Goal: Task Accomplishment & Management: Complete application form

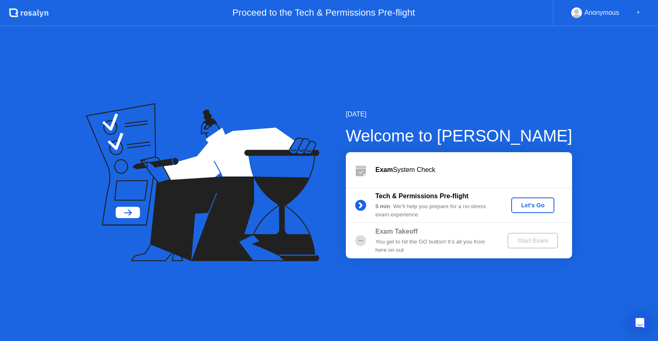
click at [524, 204] on div "Let's Go" at bounding box center [532, 205] width 37 height 7
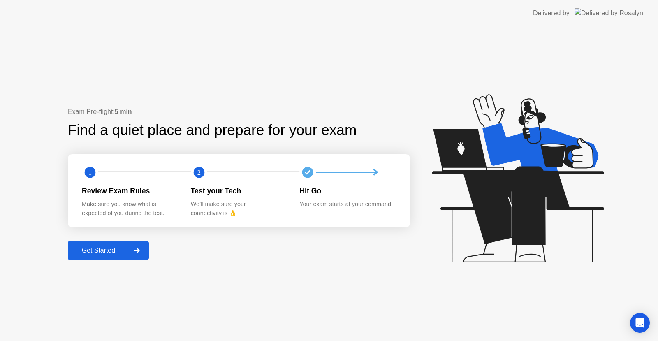
click at [123, 249] on div "Get Started" at bounding box center [98, 250] width 56 height 7
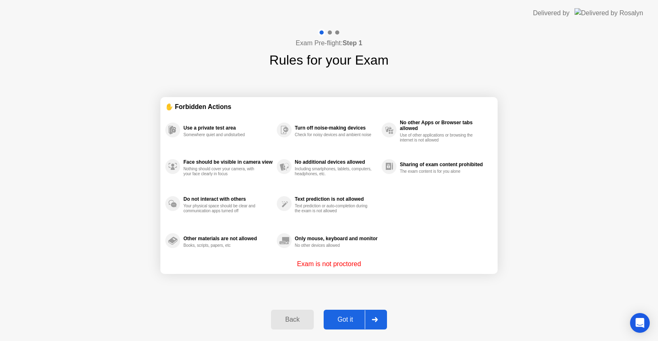
click at [349, 320] on div "Got it" at bounding box center [345, 319] width 39 height 7
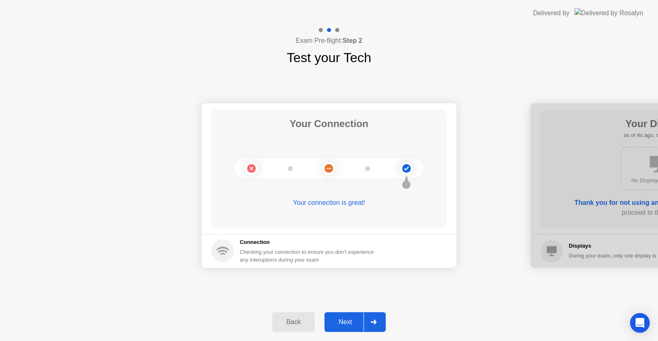
drag, startPoint x: 342, startPoint y: 190, endPoint x: 352, endPoint y: 231, distance: 42.7
click at [342, 190] on div "Your Connection Your connection is great!" at bounding box center [328, 169] width 235 height 118
click at [351, 321] on div "Next" at bounding box center [345, 321] width 37 height 7
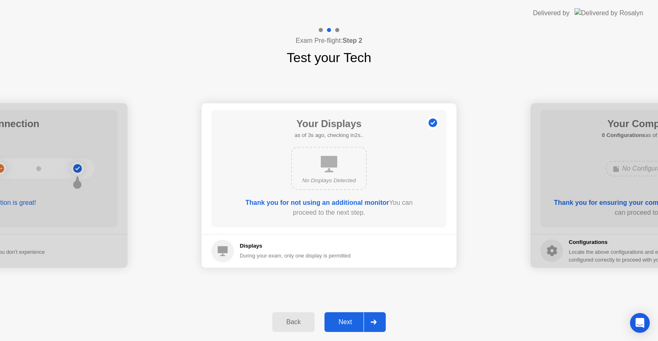
click at [342, 181] on div "No Displays Detected" at bounding box center [328, 180] width 61 height 8
click at [348, 321] on div "Next" at bounding box center [345, 321] width 37 height 7
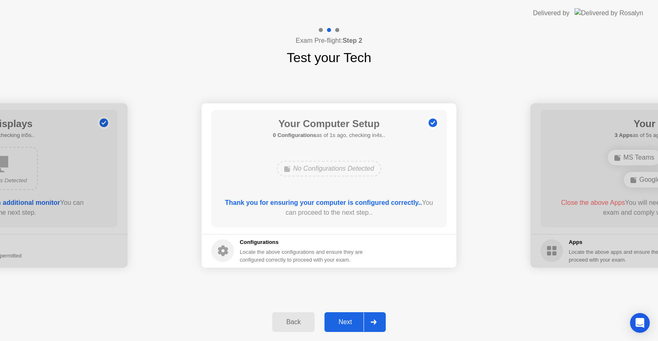
click at [344, 318] on div "Next" at bounding box center [345, 321] width 37 height 7
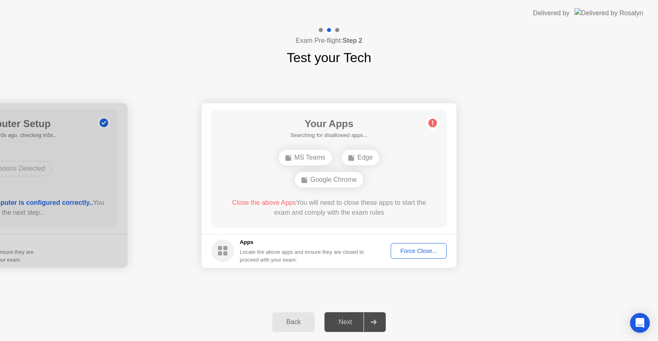
click at [344, 318] on div "Next" at bounding box center [345, 321] width 37 height 7
click at [289, 323] on div "Back" at bounding box center [293, 321] width 37 height 7
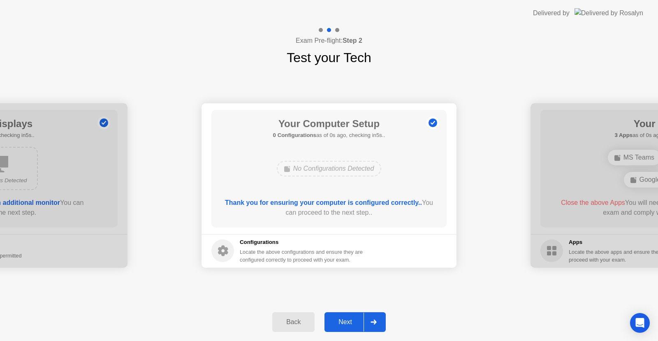
click at [352, 318] on div "Next" at bounding box center [345, 321] width 37 height 7
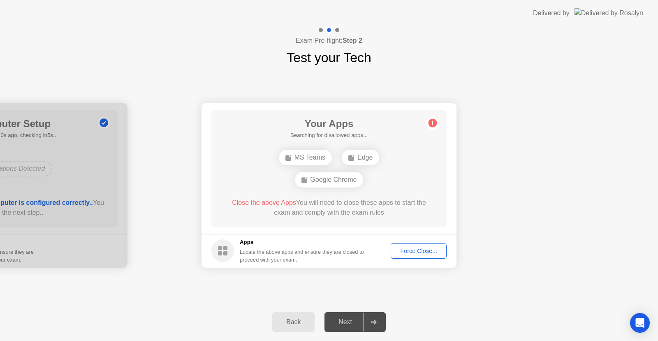
click at [419, 249] on div "Force Close..." at bounding box center [418, 250] width 50 height 7
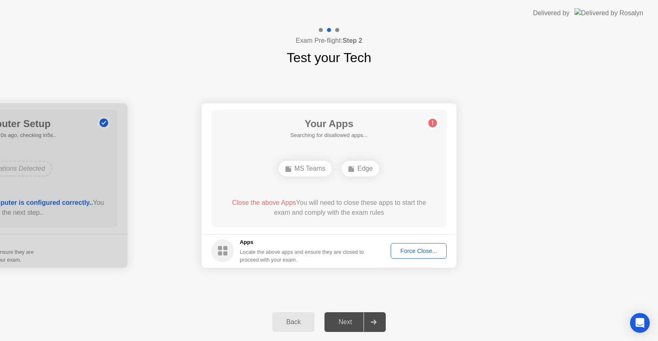
click at [348, 324] on div "Next" at bounding box center [345, 321] width 37 height 7
drag, startPoint x: 348, startPoint y: 324, endPoint x: 369, endPoint y: 318, distance: 21.7
click at [351, 323] on div "Next" at bounding box center [345, 321] width 37 height 7
click at [376, 317] on div at bounding box center [373, 321] width 20 height 19
click at [431, 122] on circle at bounding box center [432, 122] width 9 height 9
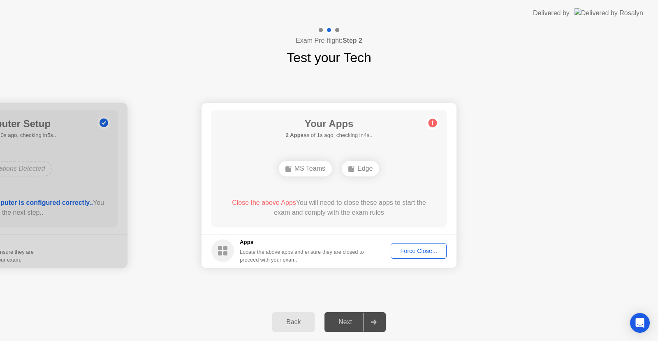
click at [412, 248] on div "Force Close..." at bounding box center [418, 250] width 50 height 7
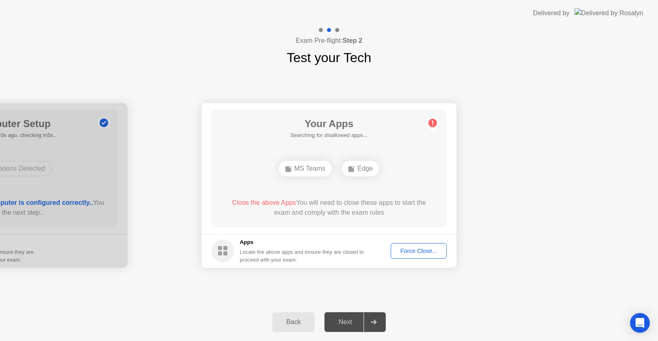
click at [408, 253] on div "Force Close..." at bounding box center [418, 250] width 50 height 7
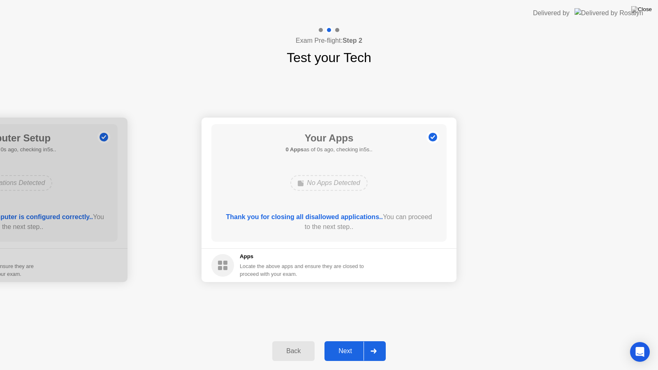
click at [343, 340] on div "Next" at bounding box center [345, 350] width 37 height 7
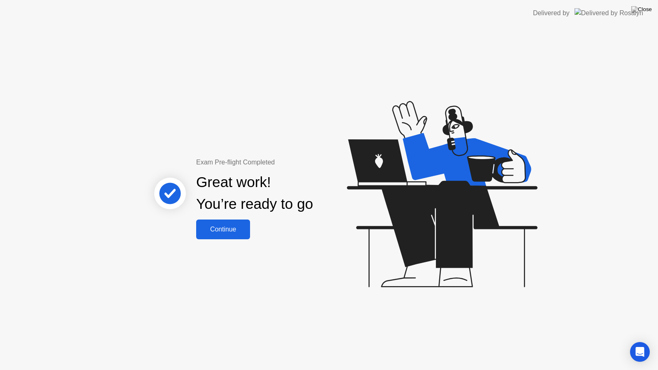
click at [225, 227] on div "Continue" at bounding box center [222, 229] width 49 height 7
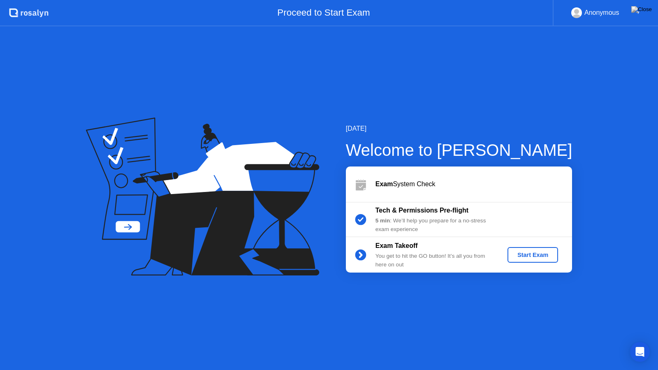
click at [528, 254] on div "Start Exam" at bounding box center [532, 255] width 44 height 7
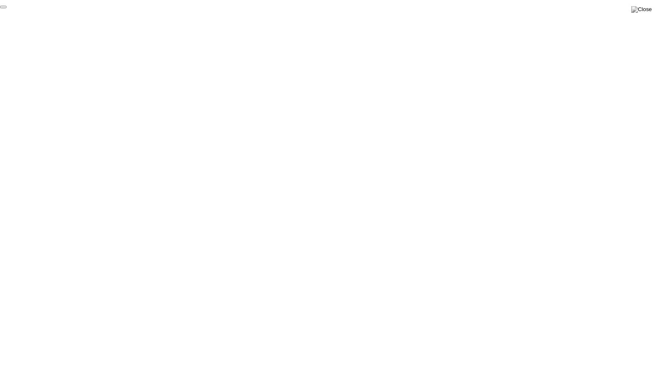
click div "End Proctoring Session"
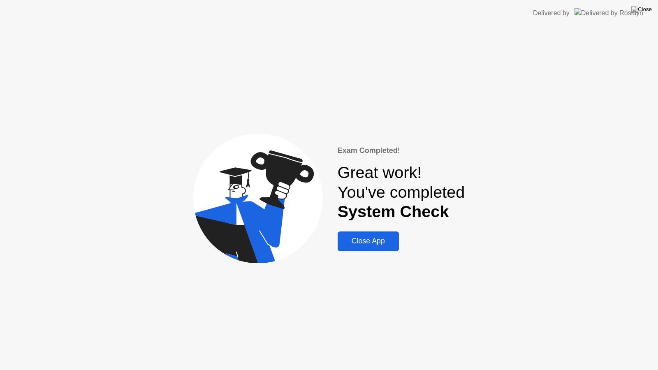
click at [377, 238] on div "Close App" at bounding box center [368, 241] width 56 height 9
